Goal: Check status: Check status

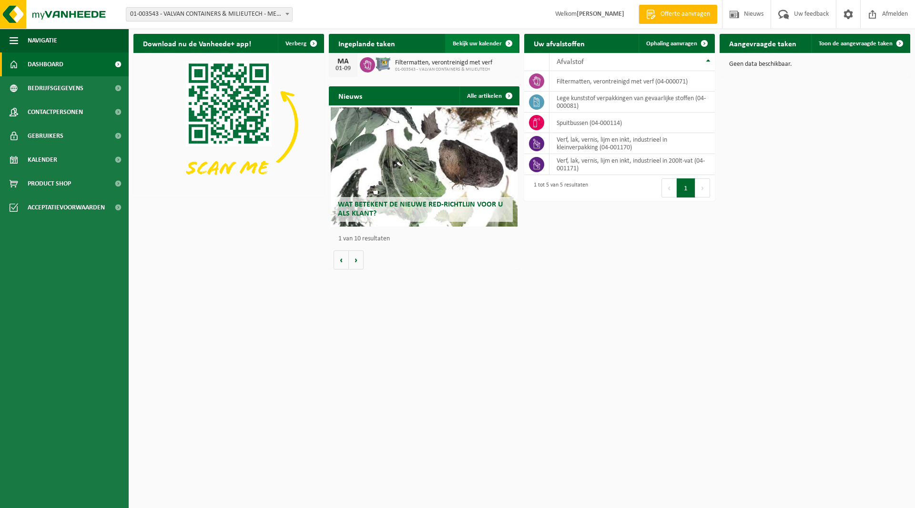
click at [487, 44] on span "Bekijk uw kalender" at bounding box center [477, 44] width 49 height 6
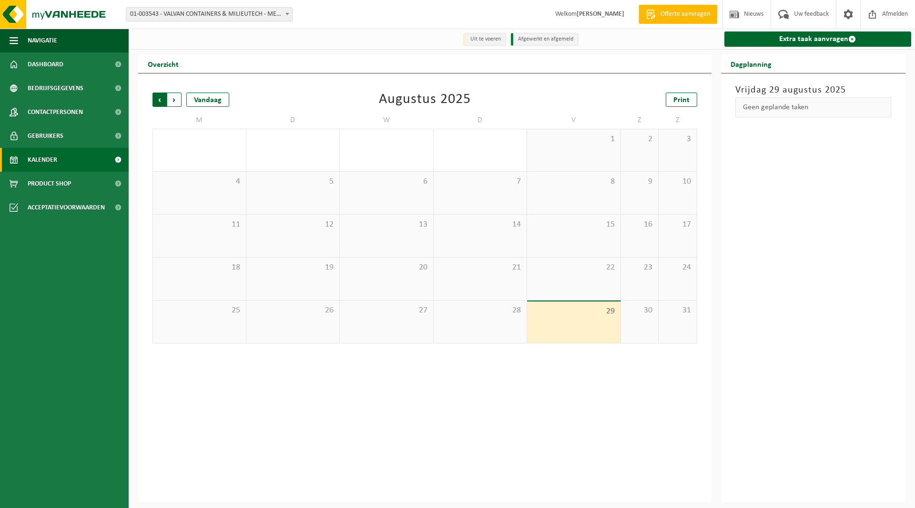
click at [172, 103] on span "Volgende" at bounding box center [174, 99] width 14 height 14
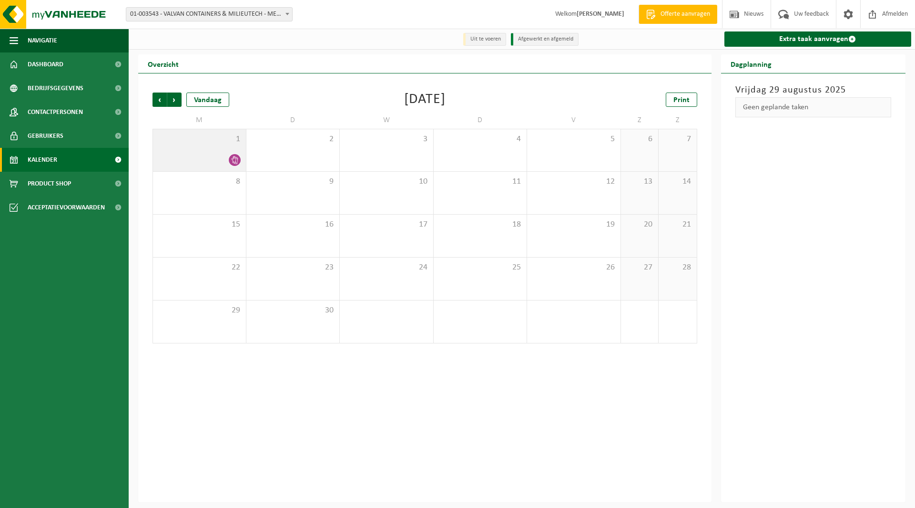
click at [209, 154] on div at bounding box center [199, 160] width 83 height 13
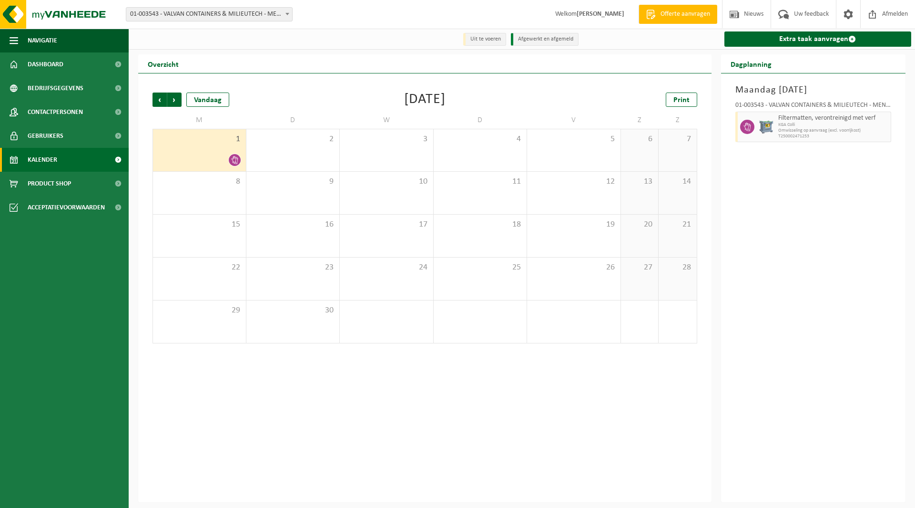
click at [836, 125] on span "KGA Colli" at bounding box center [834, 125] width 111 height 6
click at [159, 100] on span "Vorige" at bounding box center [160, 99] width 14 height 14
